Goal: Find specific page/section: Find specific page/section

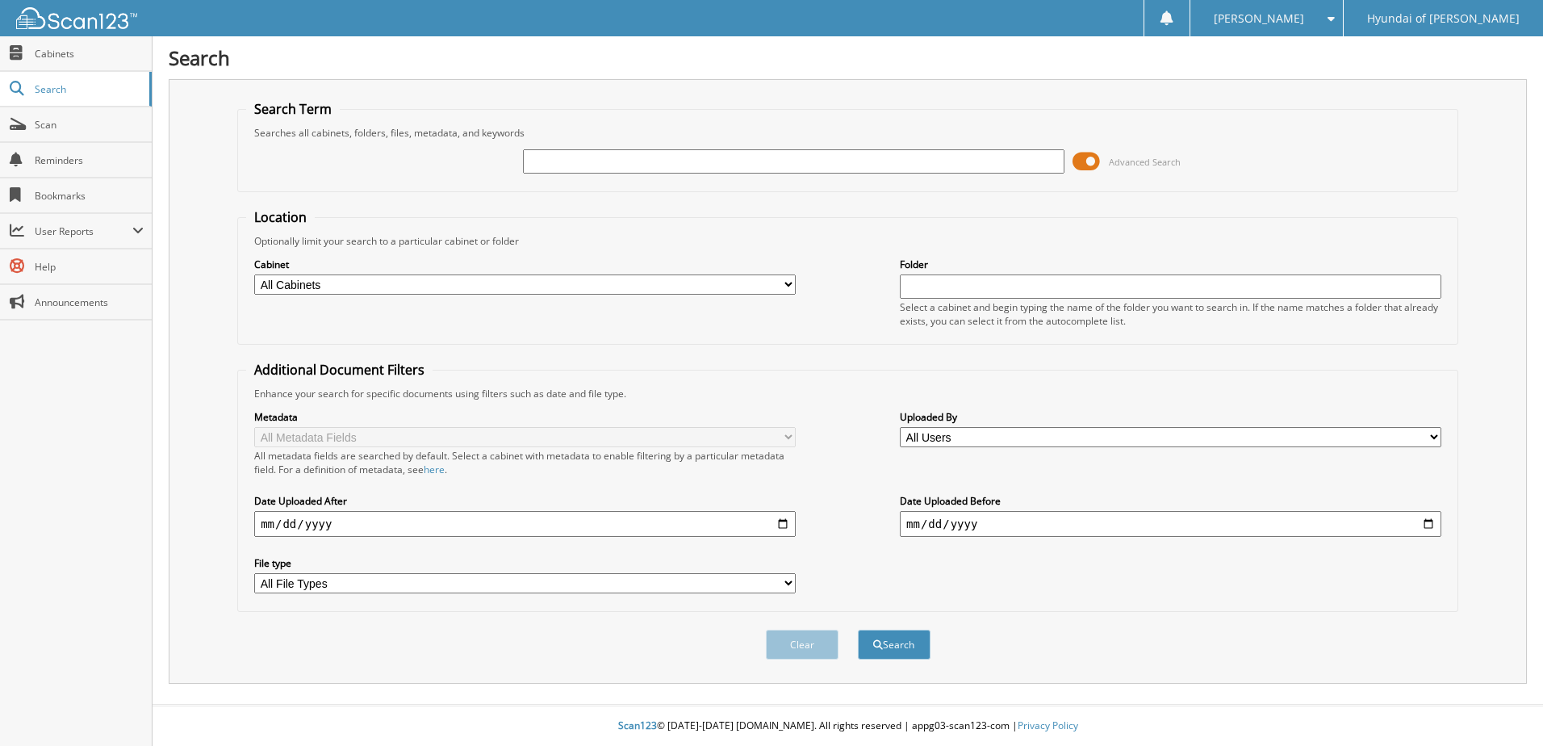
click at [663, 162] on input "text" at bounding box center [794, 161] width 542 height 24
type input "15843"
click at [858, 629] on button "Search" at bounding box center [894, 644] width 73 height 30
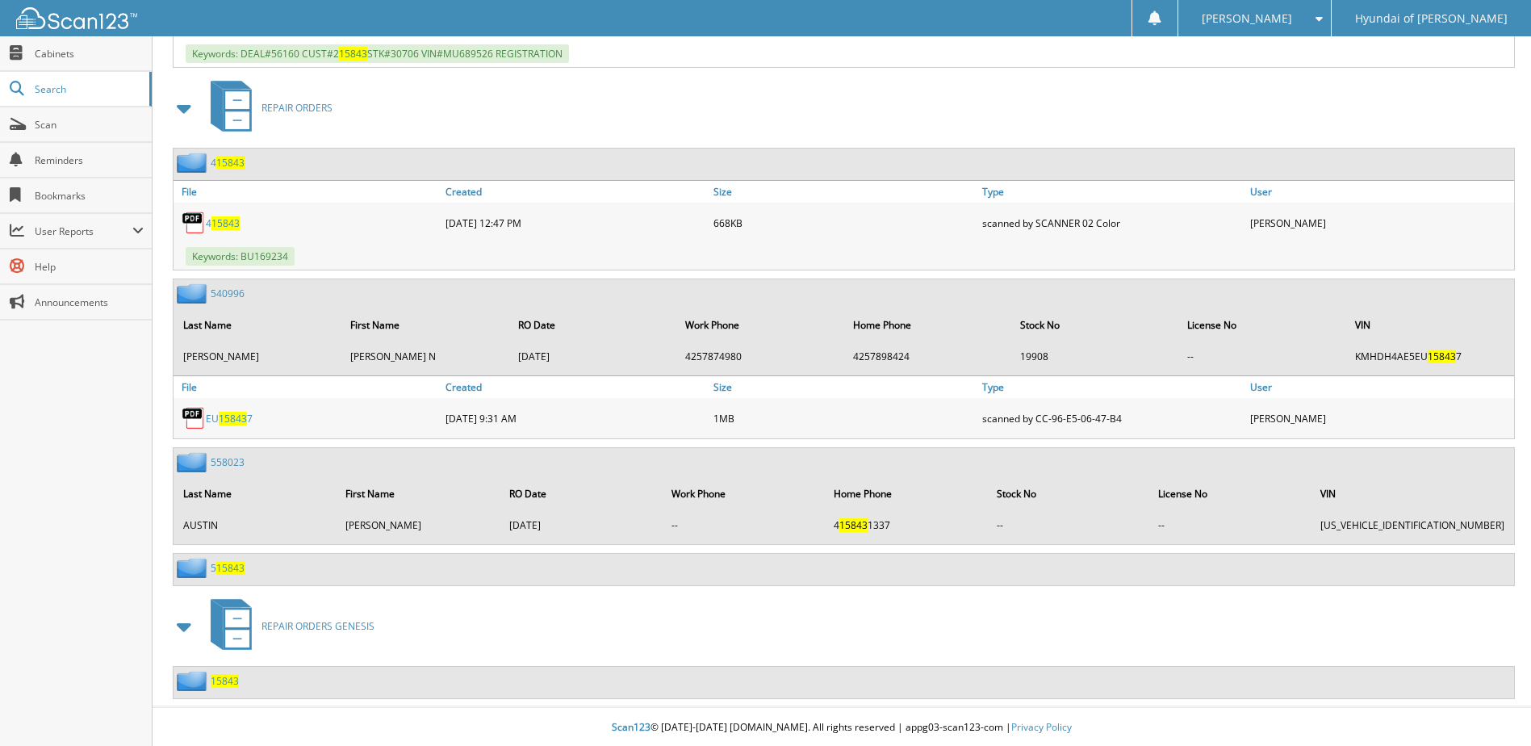
scroll to position [1009, 0]
click at [229, 678] on span "15843" at bounding box center [225, 679] width 28 height 14
